Goal: Complete application form

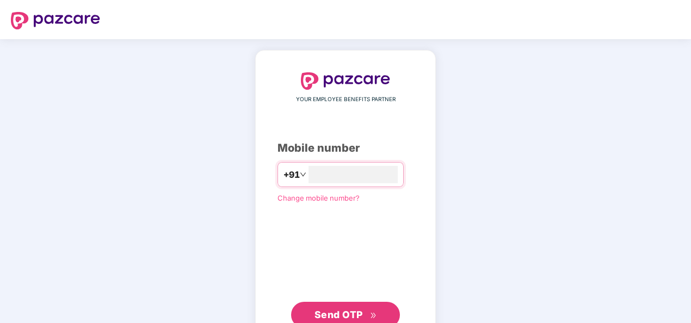
type input "**********"
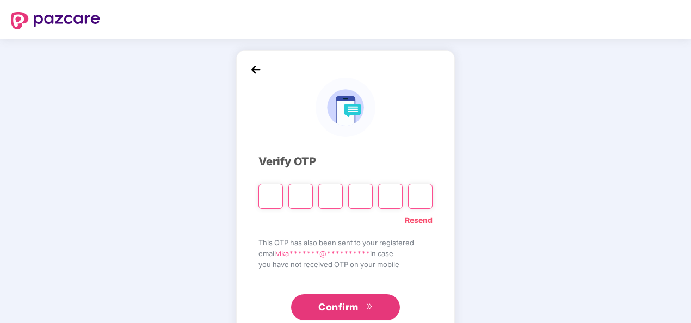
type input "*"
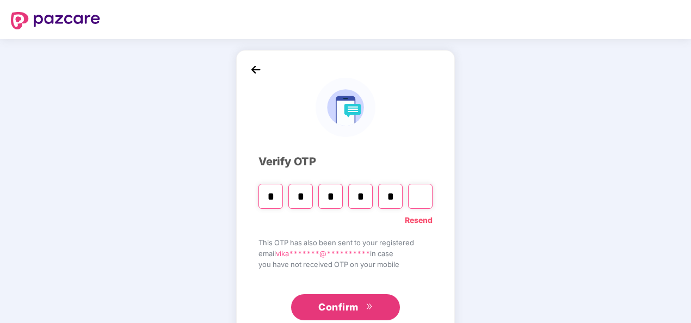
type input "*"
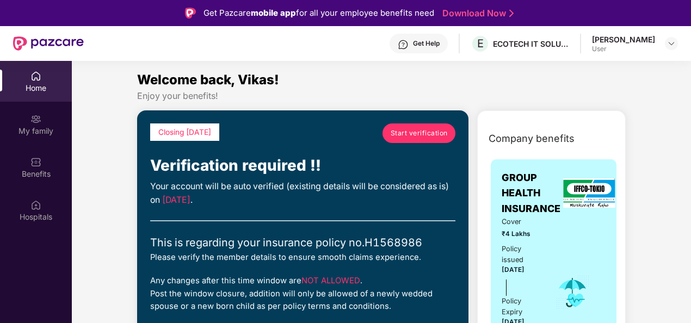
click at [404, 128] on span "Start verification" at bounding box center [419, 133] width 57 height 10
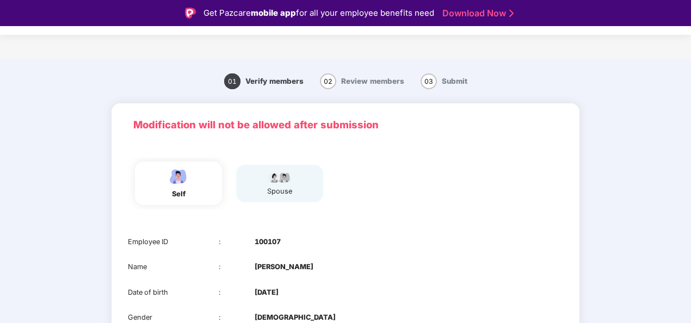
click at [404, 128] on p "Modification will not be allowed after submission" at bounding box center [345, 125] width 424 height 16
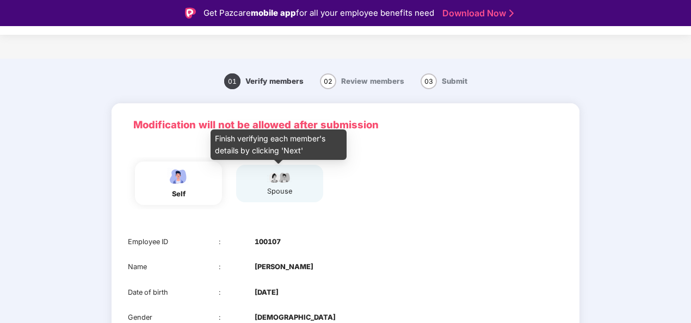
click at [281, 185] on div "spouse" at bounding box center [279, 183] width 27 height 27
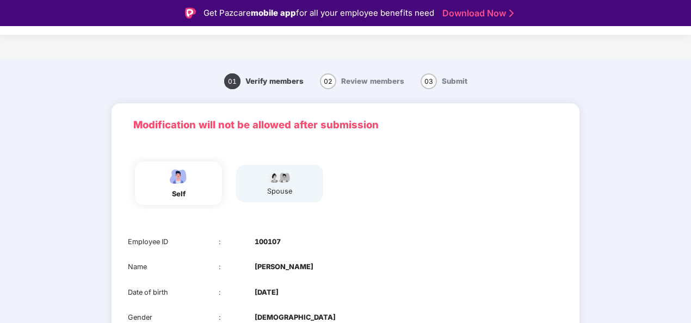
drag, startPoint x: 689, startPoint y: 64, endPoint x: 692, endPoint y: 158, distance: 93.6
click at [691, 158] on html "Get Pazcare mobile app for all your employee benefits need Download Now Verific…" at bounding box center [345, 161] width 691 height 323
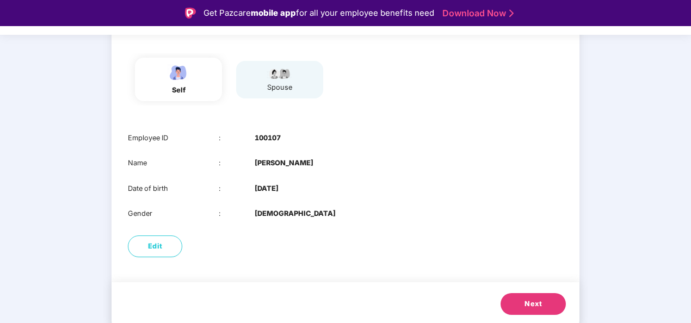
scroll to position [106, 0]
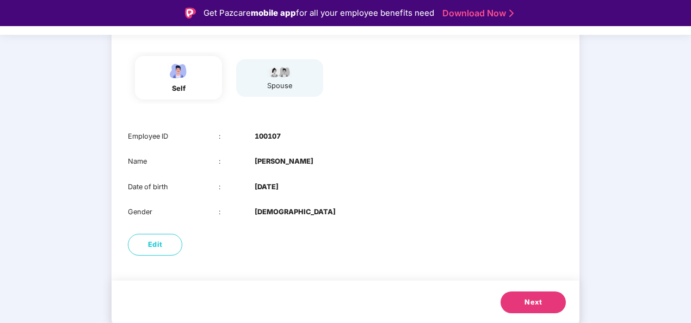
click at [532, 298] on span "Next" at bounding box center [533, 302] width 17 height 11
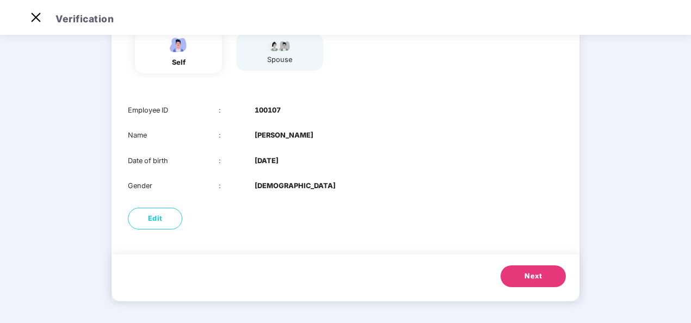
scroll to position [81, 0]
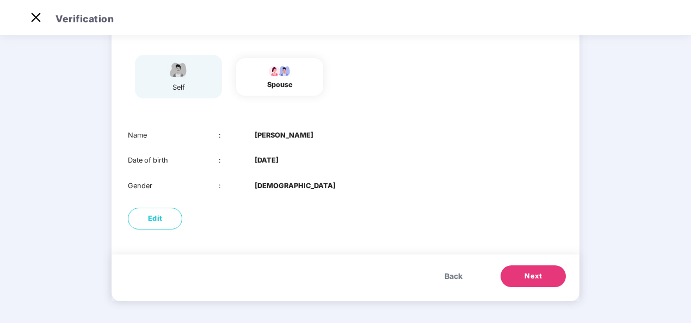
click at [517, 270] on button "Next" at bounding box center [533, 277] width 65 height 22
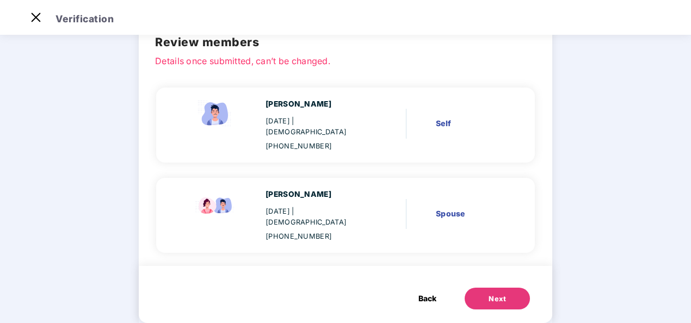
click at [502, 294] on div "Next" at bounding box center [497, 299] width 17 height 11
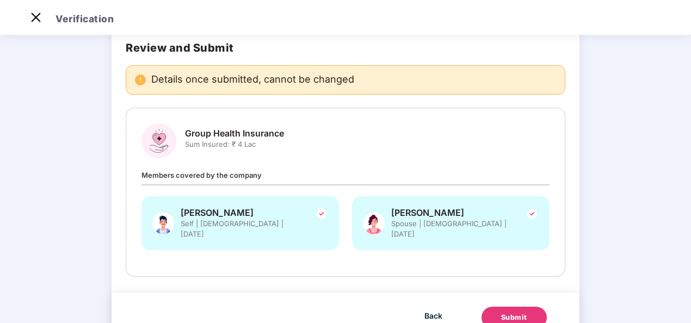
scroll to position [0, 0]
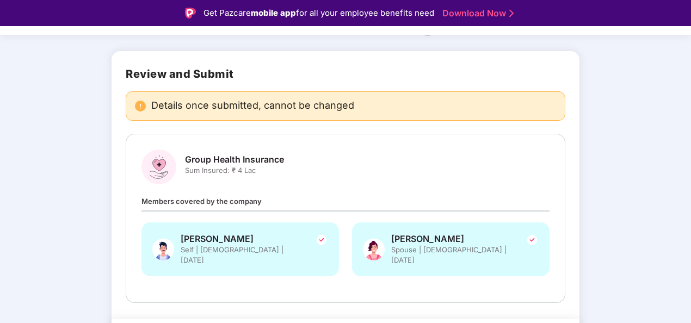
drag, startPoint x: 689, startPoint y: 87, endPoint x: 692, endPoint y: 148, distance: 61.5
click at [691, 148] on html "Get Pazcare mobile app for all your employee benefits need Download Now Verific…" at bounding box center [345, 161] width 691 height 323
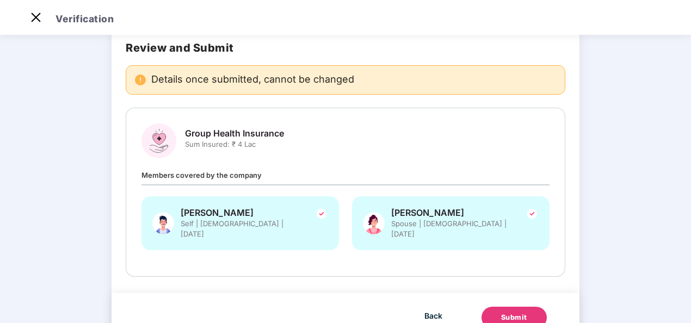
click at [514, 312] on div "Submit" at bounding box center [514, 317] width 26 height 11
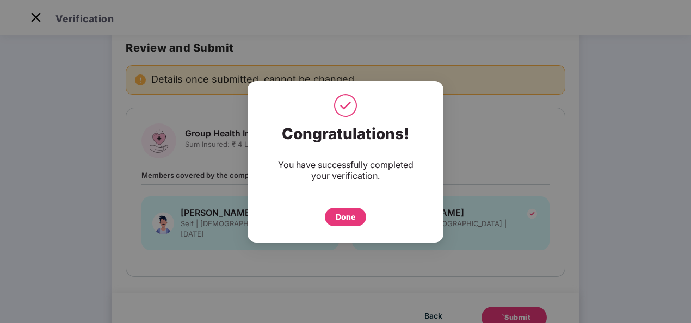
click at [346, 221] on div "Done" at bounding box center [346, 217] width 20 height 12
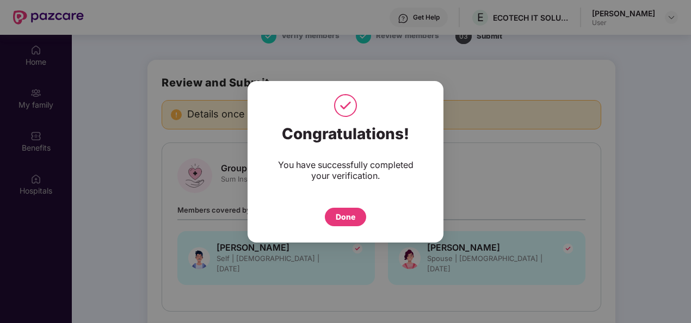
scroll to position [61, 0]
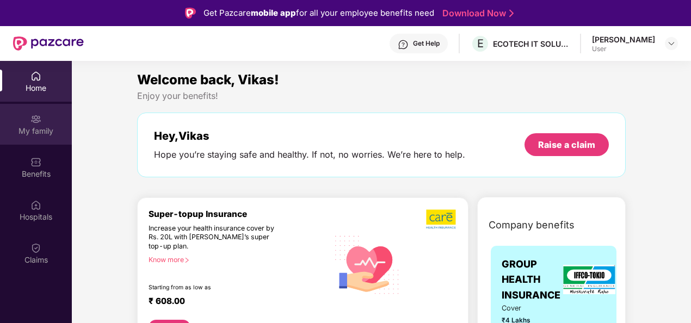
click at [29, 131] on div "My family" at bounding box center [36, 131] width 72 height 11
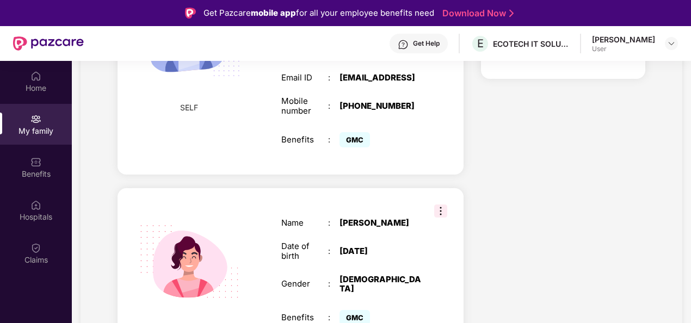
scroll to position [307, 0]
